Goal: Task Accomplishment & Management: Manage account settings

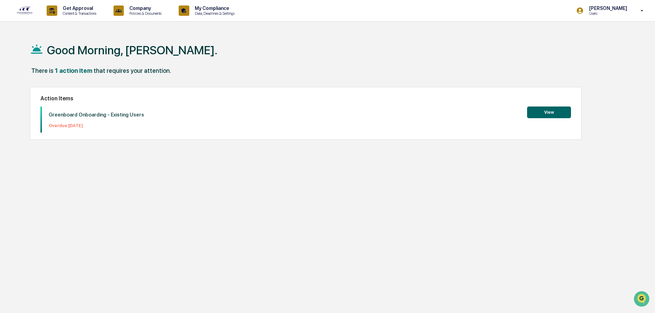
click at [541, 112] on button "View" at bounding box center [549, 112] width 44 height 12
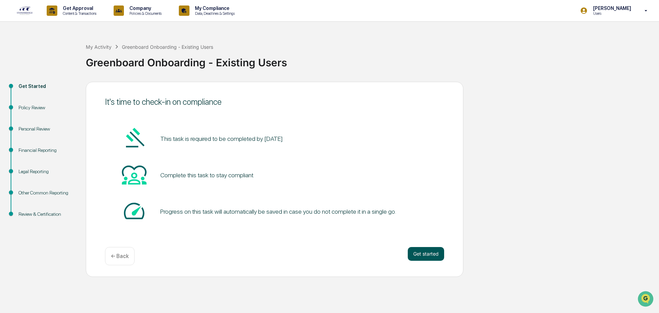
click at [420, 252] on button "Get started" at bounding box center [426, 254] width 36 height 14
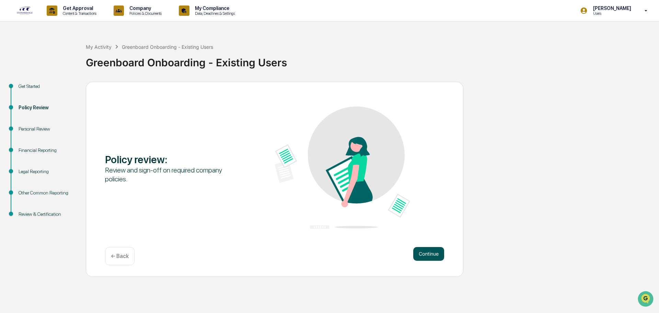
click at [429, 256] on button "Continue" at bounding box center [428, 254] width 31 height 14
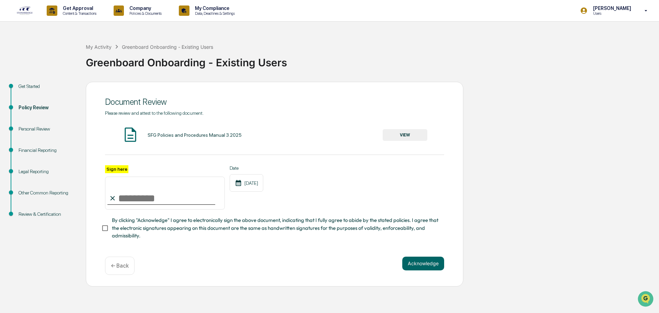
click at [119, 197] on input "Sign here" at bounding box center [165, 192] width 120 height 33
type input "**********"
click at [417, 267] on button "Acknowledge" at bounding box center [423, 263] width 42 height 14
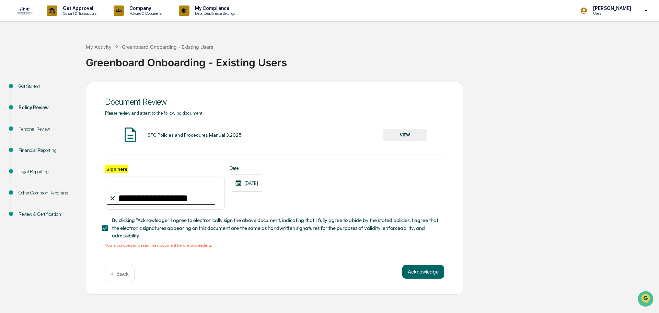
click at [180, 131] on div "SFG Policies and Procedures Manual 3.2025 VIEW" at bounding box center [274, 135] width 339 height 18
click at [411, 135] on button "VIEW" at bounding box center [405, 135] width 45 height 12
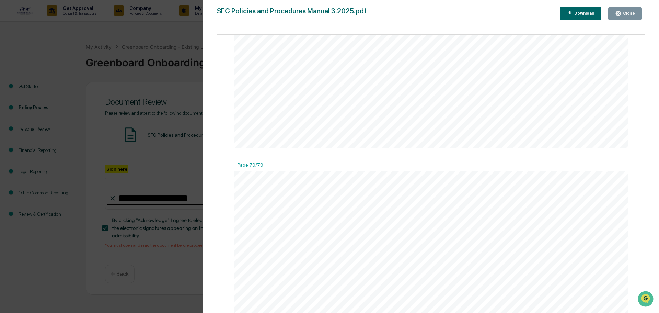
scroll to position [36717, 0]
click at [634, 13] on button "Close" at bounding box center [625, 13] width 34 height 13
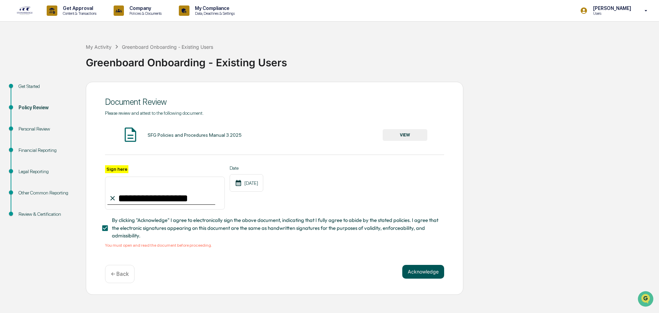
click at [431, 270] on button "Acknowledge" at bounding box center [423, 272] width 42 height 14
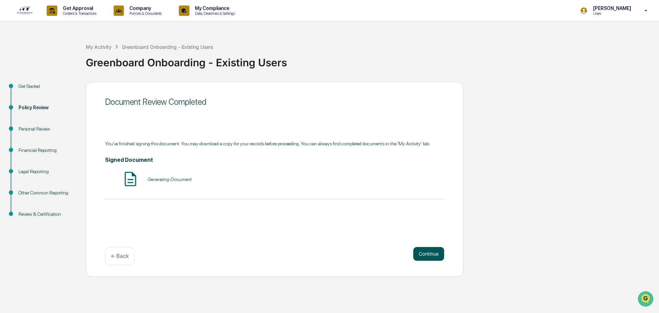
click at [424, 252] on button "Continue" at bounding box center [428, 254] width 31 height 14
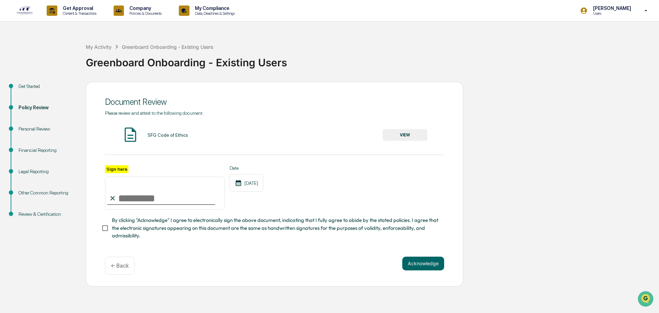
click at [408, 133] on button "VIEW" at bounding box center [405, 135] width 45 height 12
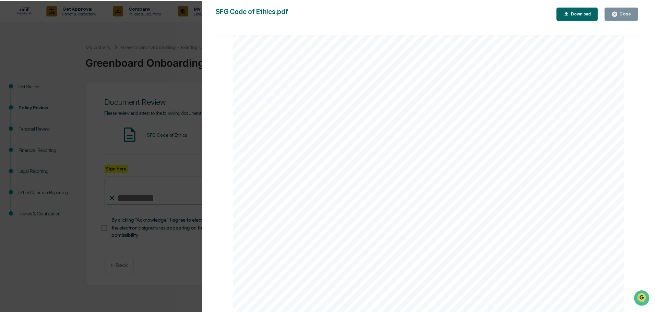
scroll to position [5570, 0]
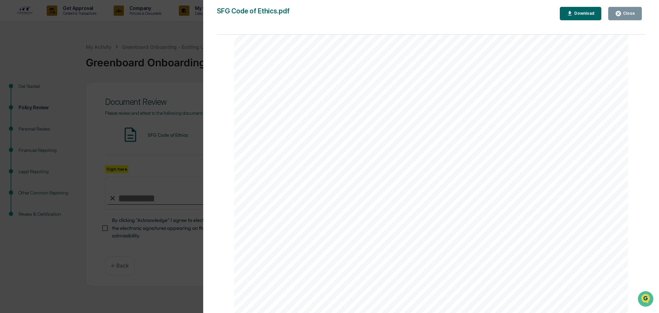
click at [631, 11] on div "Close" at bounding box center [627, 13] width 13 height 5
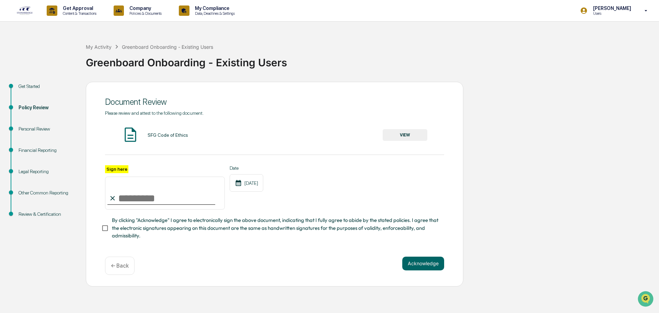
click at [152, 191] on input "Sign here" at bounding box center [165, 192] width 120 height 33
type input "**********"
click at [421, 264] on button "Acknowledge" at bounding box center [423, 263] width 42 height 14
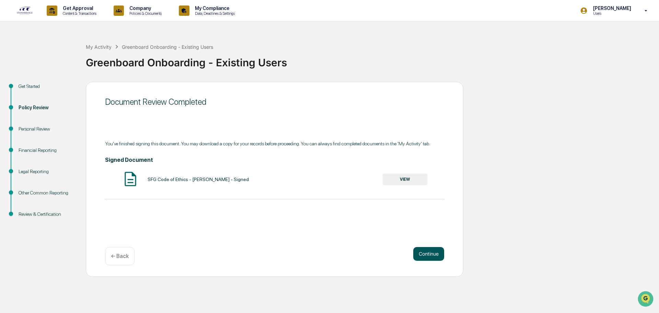
click at [424, 252] on button "Continue" at bounding box center [428, 254] width 31 height 14
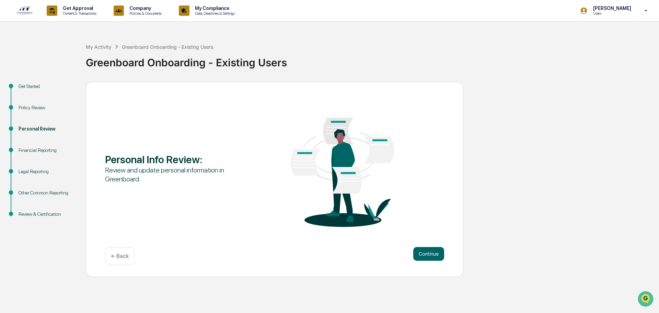
click at [433, 243] on div "Personal Info Review : Review and update personal information in Greenboard. Co…" at bounding box center [274, 179] width 377 height 195
click at [424, 258] on button "Continue" at bounding box center [428, 254] width 31 height 14
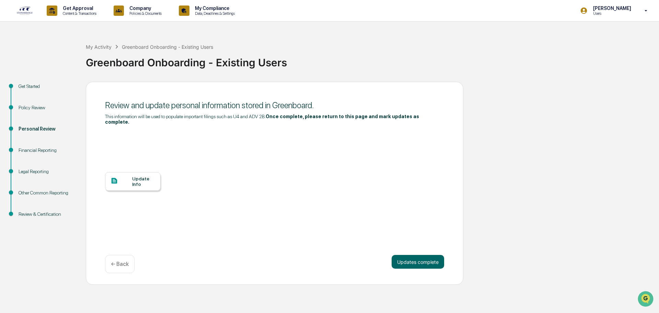
click at [156, 178] on div "Update Info" at bounding box center [133, 181] width 56 height 19
click at [419, 255] on button "Updates complete" at bounding box center [418, 262] width 53 height 14
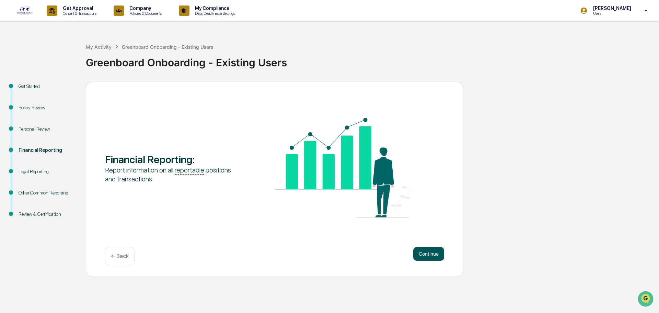
click at [423, 253] on button "Continue" at bounding box center [428, 254] width 31 height 14
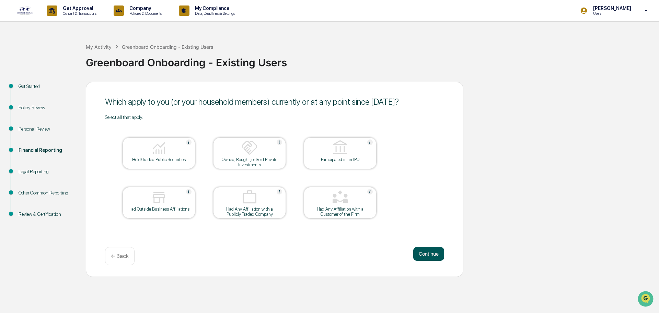
click at [424, 253] on button "Continue" at bounding box center [428, 254] width 31 height 14
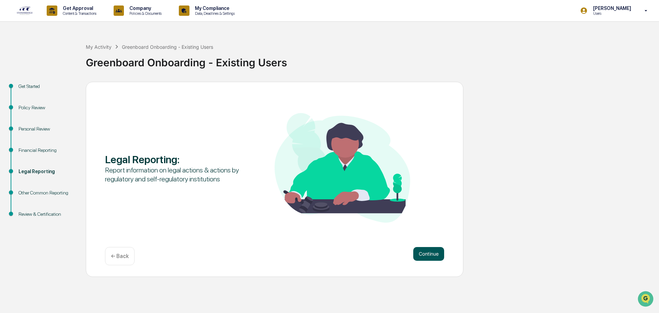
click at [440, 252] on button "Continue" at bounding box center [428, 254] width 31 height 14
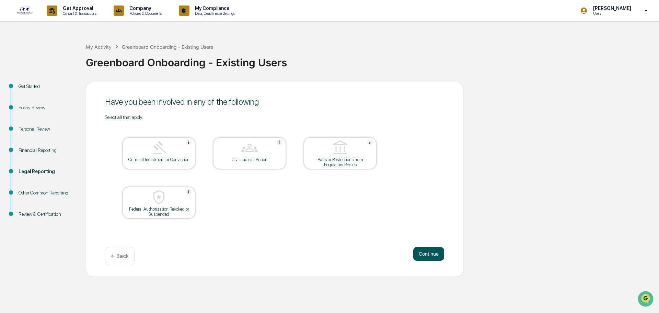
click at [433, 252] on button "Continue" at bounding box center [428, 254] width 31 height 14
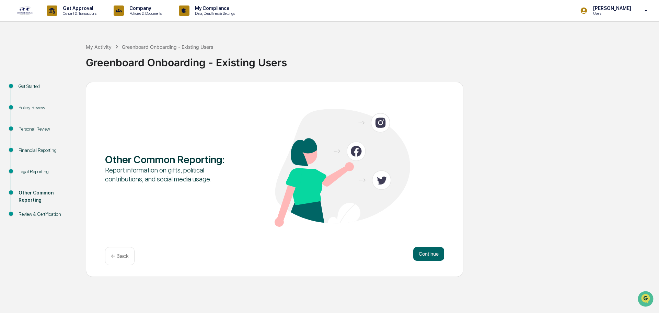
click at [433, 252] on button "Continue" at bounding box center [428, 254] width 31 height 14
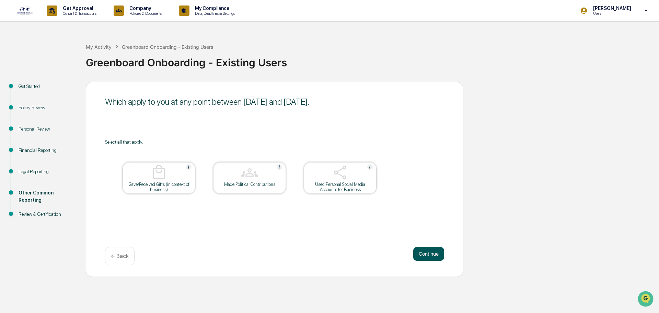
click at [426, 252] on button "Continue" at bounding box center [428, 254] width 31 height 14
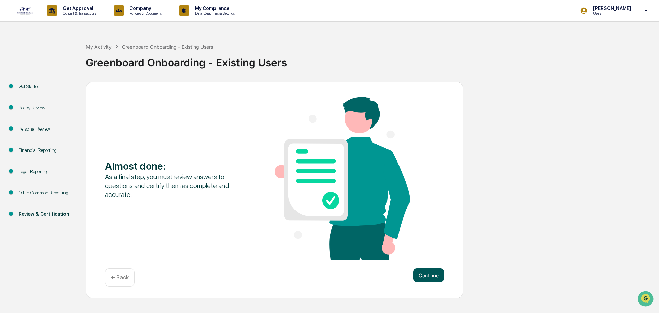
click at [424, 271] on button "Continue" at bounding box center [428, 275] width 31 height 14
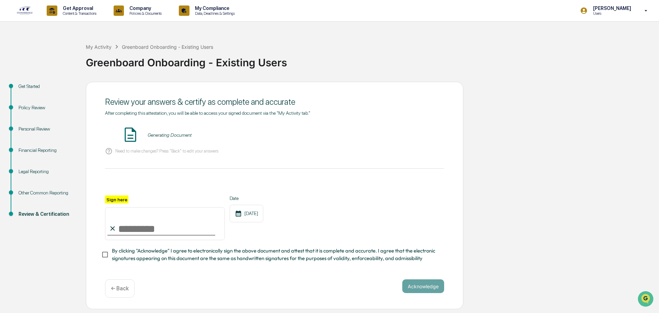
click at [141, 231] on input "Sign here" at bounding box center [165, 223] width 120 height 33
type input "**********"
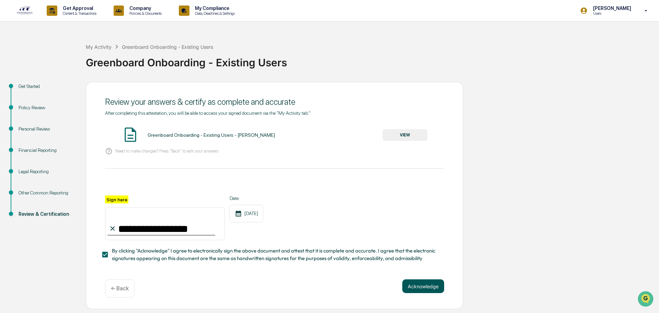
click at [421, 287] on button "Acknowledge" at bounding box center [423, 286] width 42 height 14
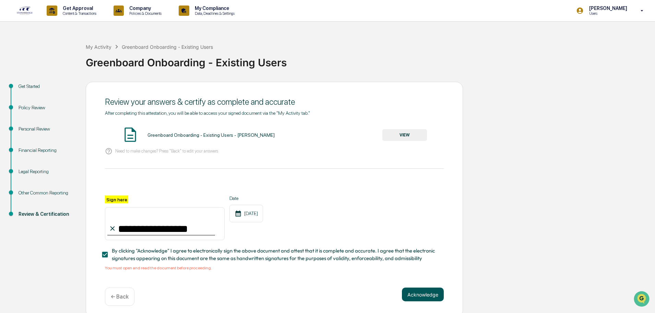
click at [426, 294] on button "Acknowledge" at bounding box center [423, 294] width 42 height 14
click at [400, 134] on button "VIEW" at bounding box center [405, 135] width 45 height 12
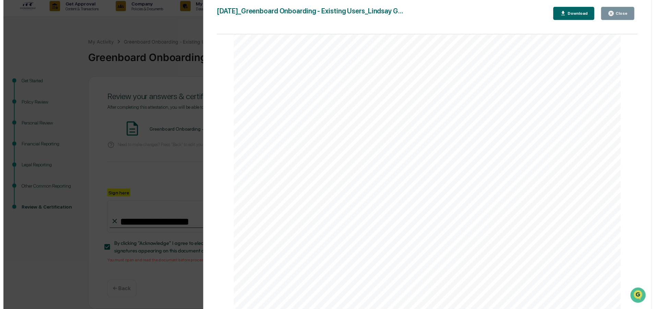
scroll to position [7, 0]
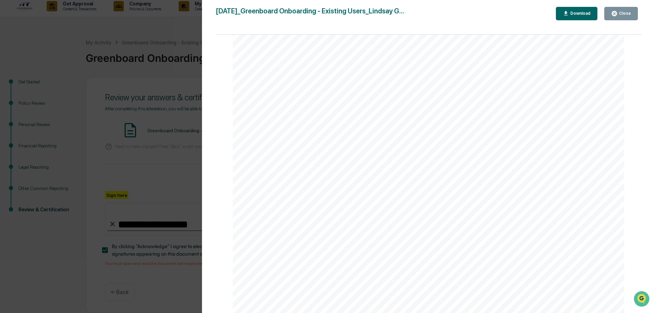
click at [628, 11] on div "Close" at bounding box center [624, 13] width 13 height 5
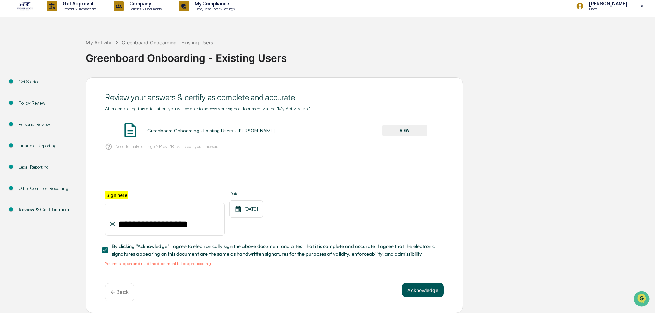
click at [424, 284] on button "Acknowledge" at bounding box center [423, 290] width 42 height 14
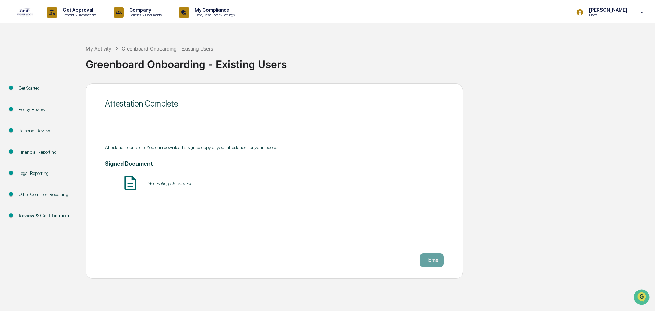
scroll to position [0, 0]
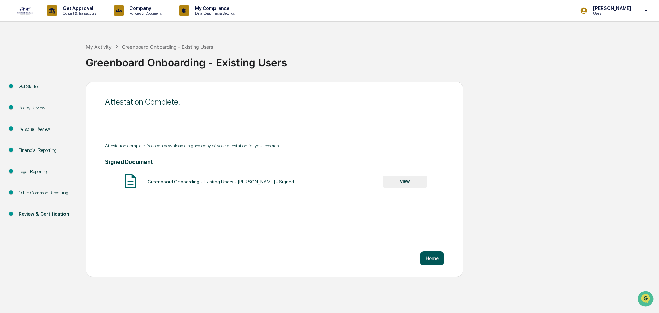
click at [430, 255] on button "Home" at bounding box center [432, 258] width 24 height 14
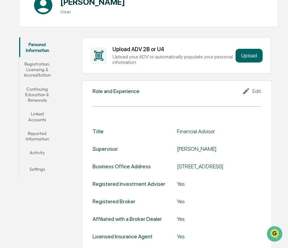
scroll to position [18, 0]
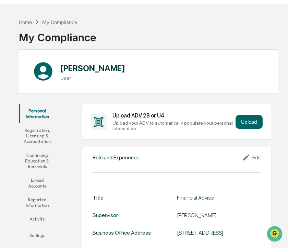
click at [46, 134] on button "Registration, Licensing & Accreditation" at bounding box center [37, 135] width 36 height 25
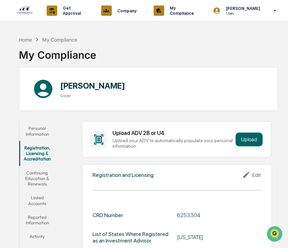
click at [50, 181] on button "Continuing Education & Renewals" at bounding box center [37, 178] width 36 height 25
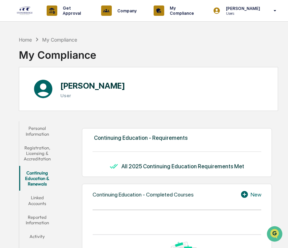
click at [35, 202] on button "Linked Accounts" at bounding box center [37, 200] width 36 height 20
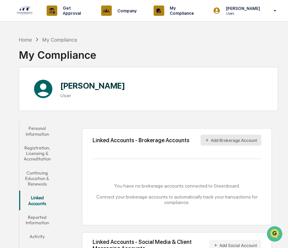
click at [238, 139] on button "Add Brokerage Account" at bounding box center [231, 140] width 61 height 11
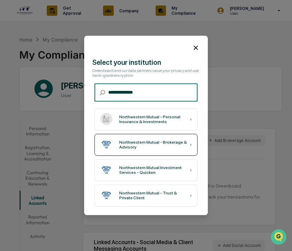
type input "**********"
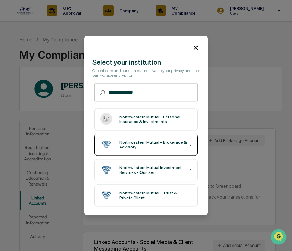
click at [182, 143] on div "Northwestern Mutual - Brokerage & Advisory" at bounding box center [154, 145] width 71 height 10
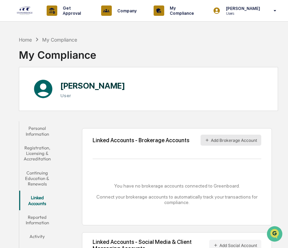
click at [236, 140] on button "Add Brokerage Account" at bounding box center [231, 140] width 61 height 11
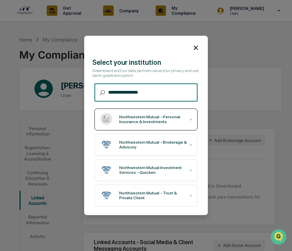
type input "**********"
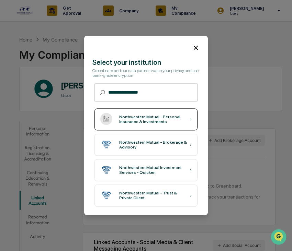
click at [174, 124] on div "Northwestern Mutual - Personal Insurance & Investments" at bounding box center [154, 120] width 71 height 10
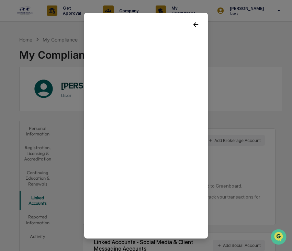
drag, startPoint x: 118, startPoint y: 17, endPoint x: 184, endPoint y: 31, distance: 67.0
click at [78, 119] on body "Get Approval Content & Transactions Company Policies & Documents My Compliance …" at bounding box center [146, 147] width 292 height 295
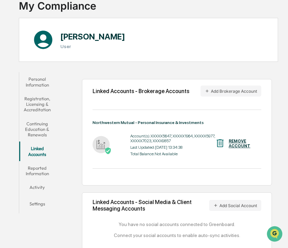
scroll to position [56, 0]
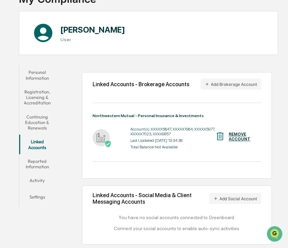
click at [29, 162] on button "Reported Information" at bounding box center [37, 164] width 36 height 20
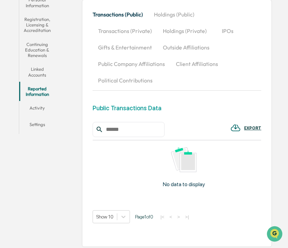
scroll to position [131, 0]
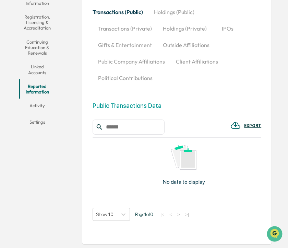
click at [40, 104] on button "Activity" at bounding box center [37, 106] width 36 height 16
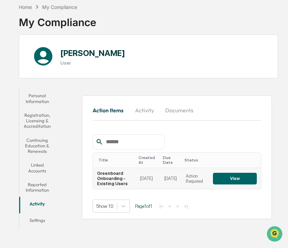
click at [231, 177] on button "View" at bounding box center [235, 179] width 44 height 12
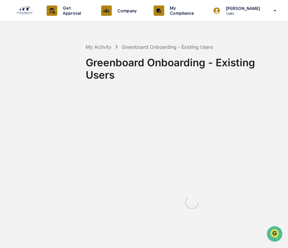
scroll to position [36, 0]
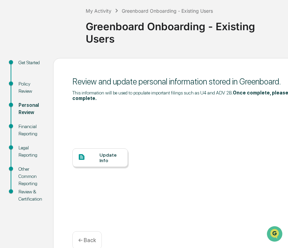
click at [113, 159] on div "Update Info" at bounding box center [100, 157] width 56 height 19
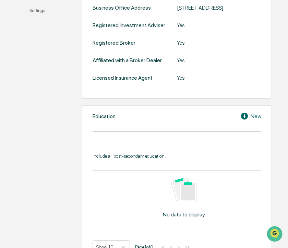
scroll to position [258, 0]
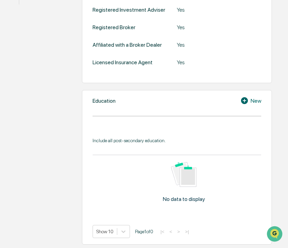
click at [246, 104] on icon at bounding box center [244, 100] width 7 height 7
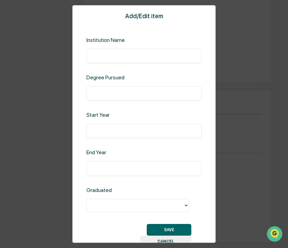
click at [124, 59] on input "text" at bounding box center [144, 56] width 105 height 7
type input "**********"
type input "*********"
type input "****"
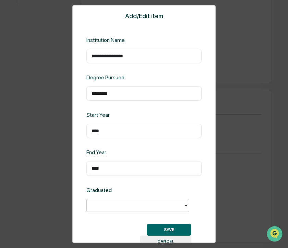
click at [131, 207] on div at bounding box center [135, 205] width 90 height 8
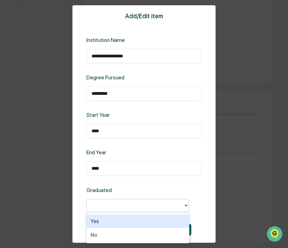
click at [118, 223] on div "Yes" at bounding box center [137, 221] width 103 height 14
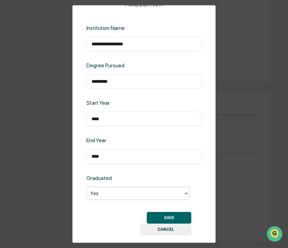
scroll to position [22, 0]
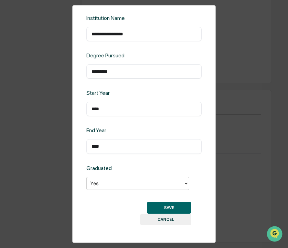
click at [150, 206] on button "SAVE" at bounding box center [169, 208] width 45 height 12
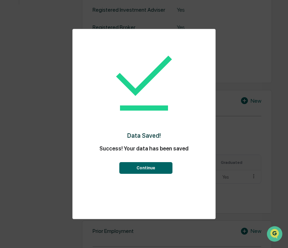
click at [142, 173] on button "Continue" at bounding box center [145, 168] width 53 height 12
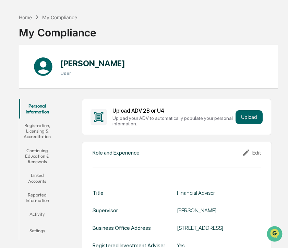
scroll to position [34, 0]
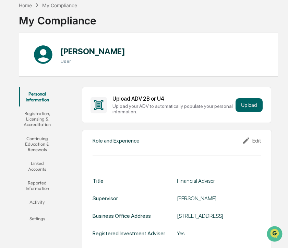
click at [37, 201] on button "Activity" at bounding box center [37, 203] width 36 height 16
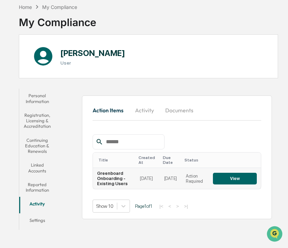
click at [223, 173] on button "View" at bounding box center [235, 179] width 44 height 12
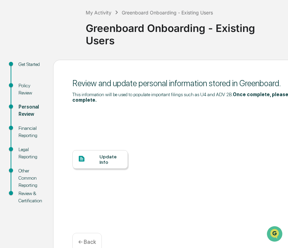
scroll to position [44, 0]
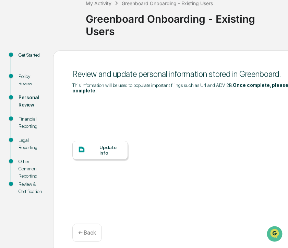
click at [32, 127] on div "Financial Reporting" at bounding box center [31, 122] width 24 height 14
click at [29, 122] on div "Financial Reporting" at bounding box center [31, 122] width 24 height 14
click at [115, 148] on div "Update Info" at bounding box center [111, 149] width 23 height 11
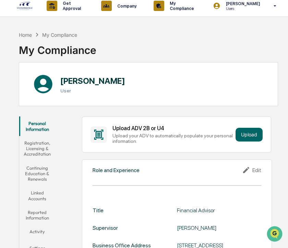
scroll to position [34, 0]
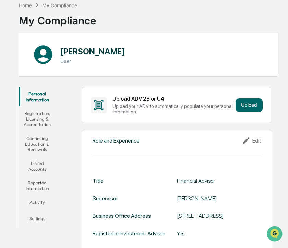
click at [258, 143] on div "Edit" at bounding box center [251, 140] width 19 height 8
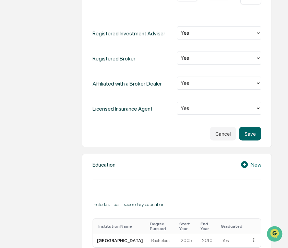
scroll to position [377, 0]
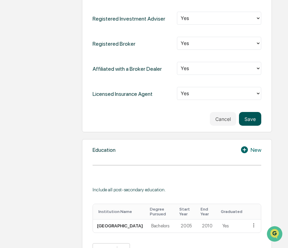
click at [254, 122] on button "Save" at bounding box center [250, 119] width 22 height 14
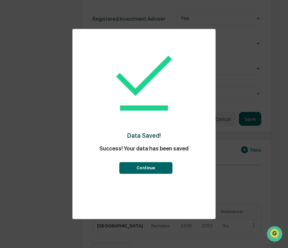
click at [165, 170] on button "Continue" at bounding box center [145, 168] width 53 height 12
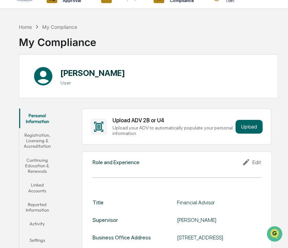
scroll to position [0, 0]
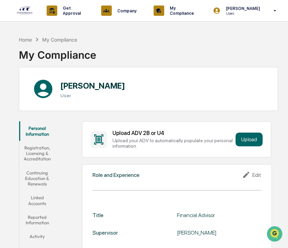
click at [38, 150] on button "Registration, Licensing & Accreditation" at bounding box center [37, 153] width 36 height 25
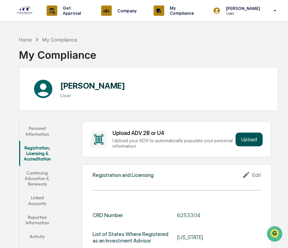
click at [247, 136] on button "Upload" at bounding box center [249, 139] width 27 height 14
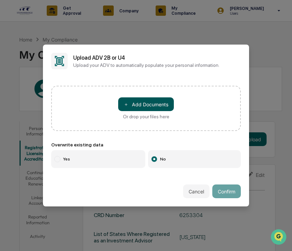
click at [154, 105] on button "＋ Add Documents" at bounding box center [146, 104] width 56 height 14
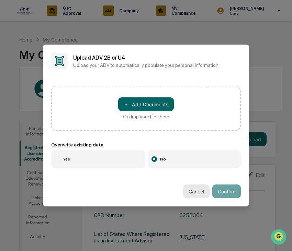
click at [201, 195] on button "Cancel" at bounding box center [196, 192] width 26 height 14
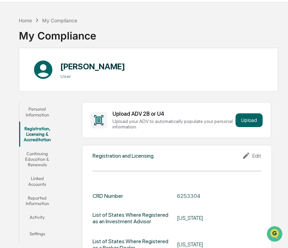
scroll to position [34, 0]
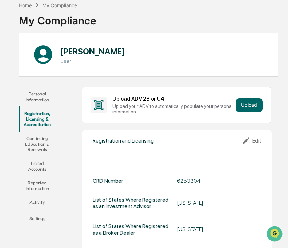
click at [46, 166] on button "Linked Accounts" at bounding box center [37, 166] width 36 height 20
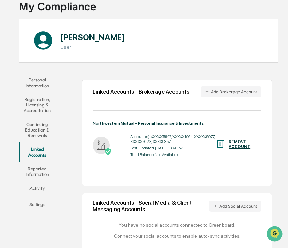
scroll to position [56, 0]
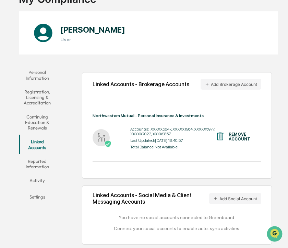
click at [48, 165] on button "Reported Information" at bounding box center [37, 164] width 36 height 20
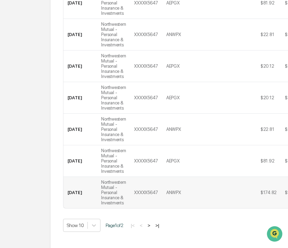
scroll to position [385, 0]
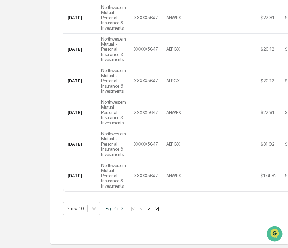
click at [159, 206] on button ">|" at bounding box center [157, 209] width 8 height 6
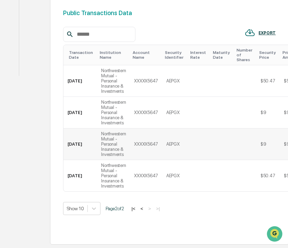
scroll to position [0, 0]
